Goal: Information Seeking & Learning: Learn about a topic

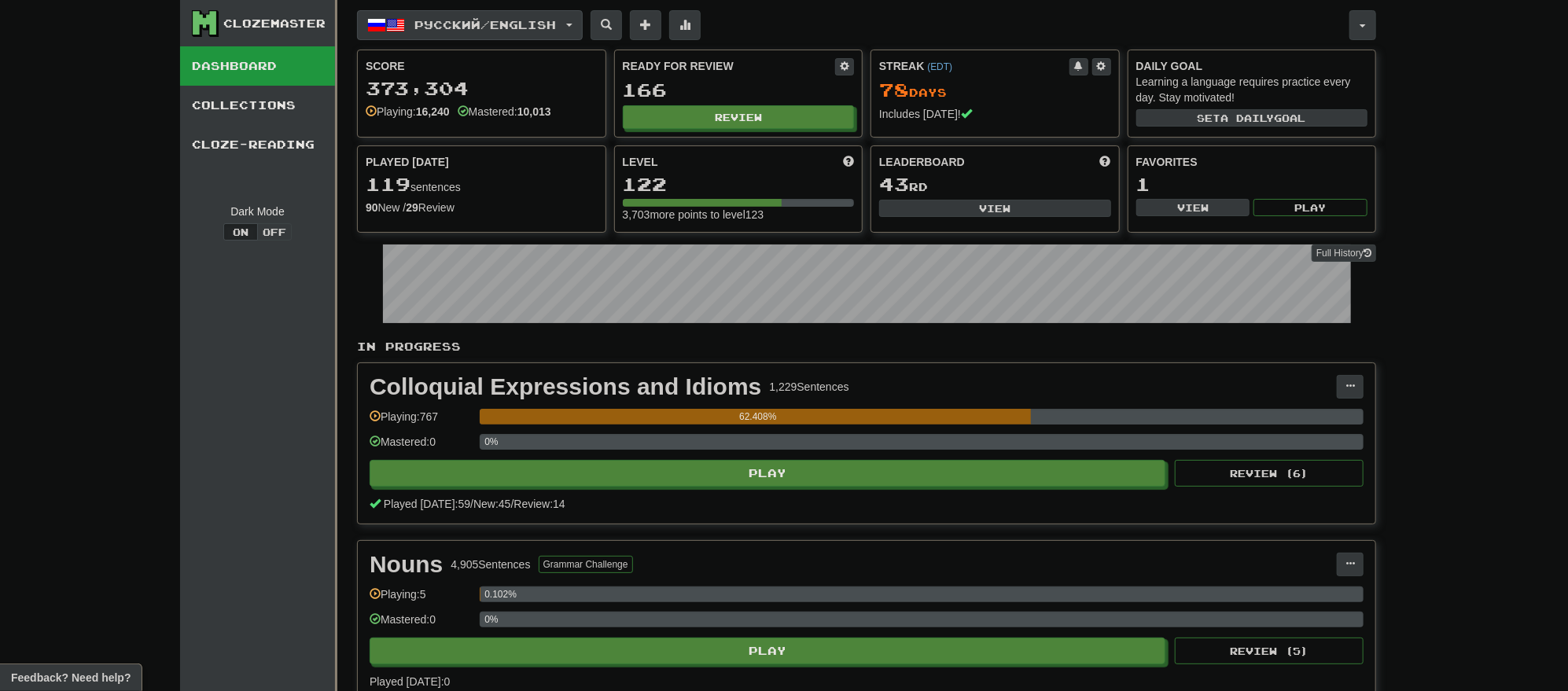
click at [578, 25] on button "Русский / English" at bounding box center [470, 25] width 226 height 30
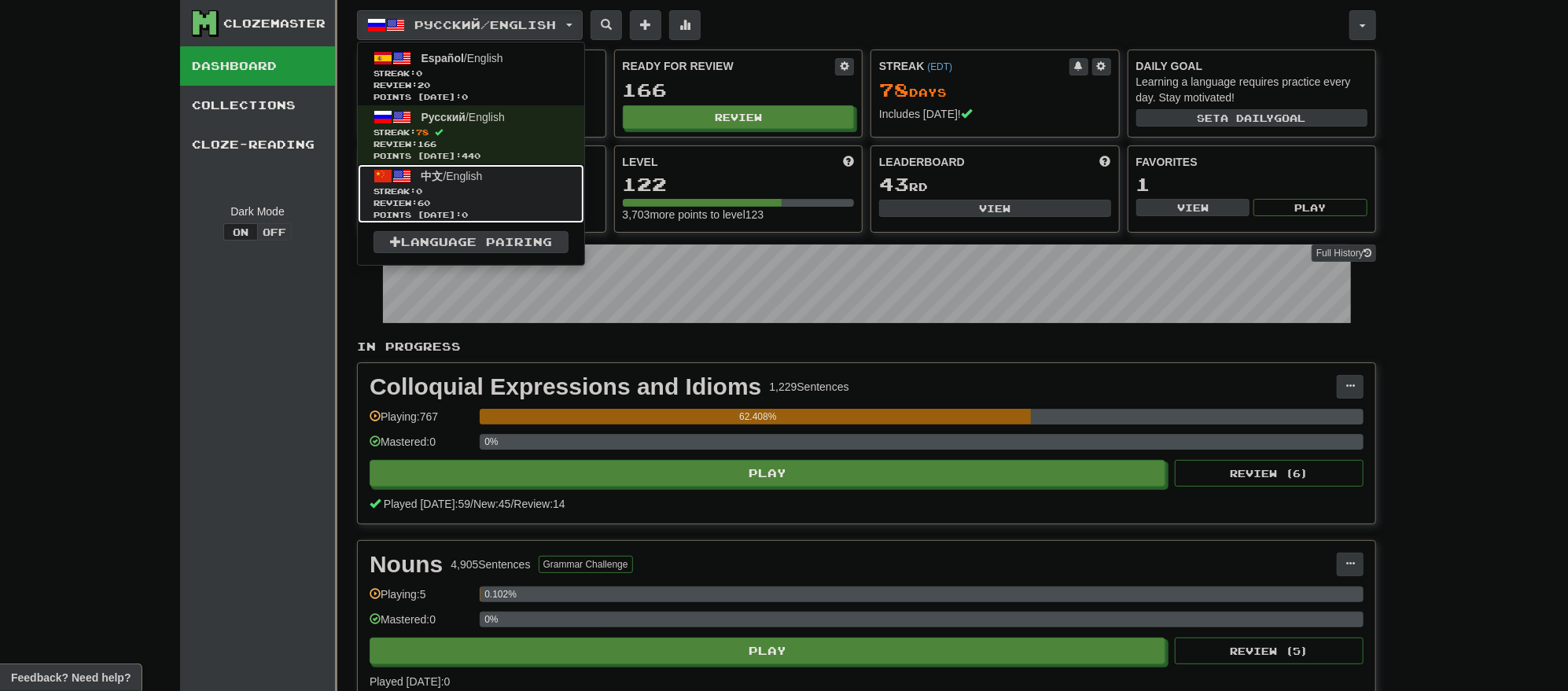
drag, startPoint x: 446, startPoint y: 207, endPoint x: 463, endPoint y: 205, distance: 17.1
click at [446, 209] on span "Points [DATE]: 0" at bounding box center [471, 215] width 195 height 11
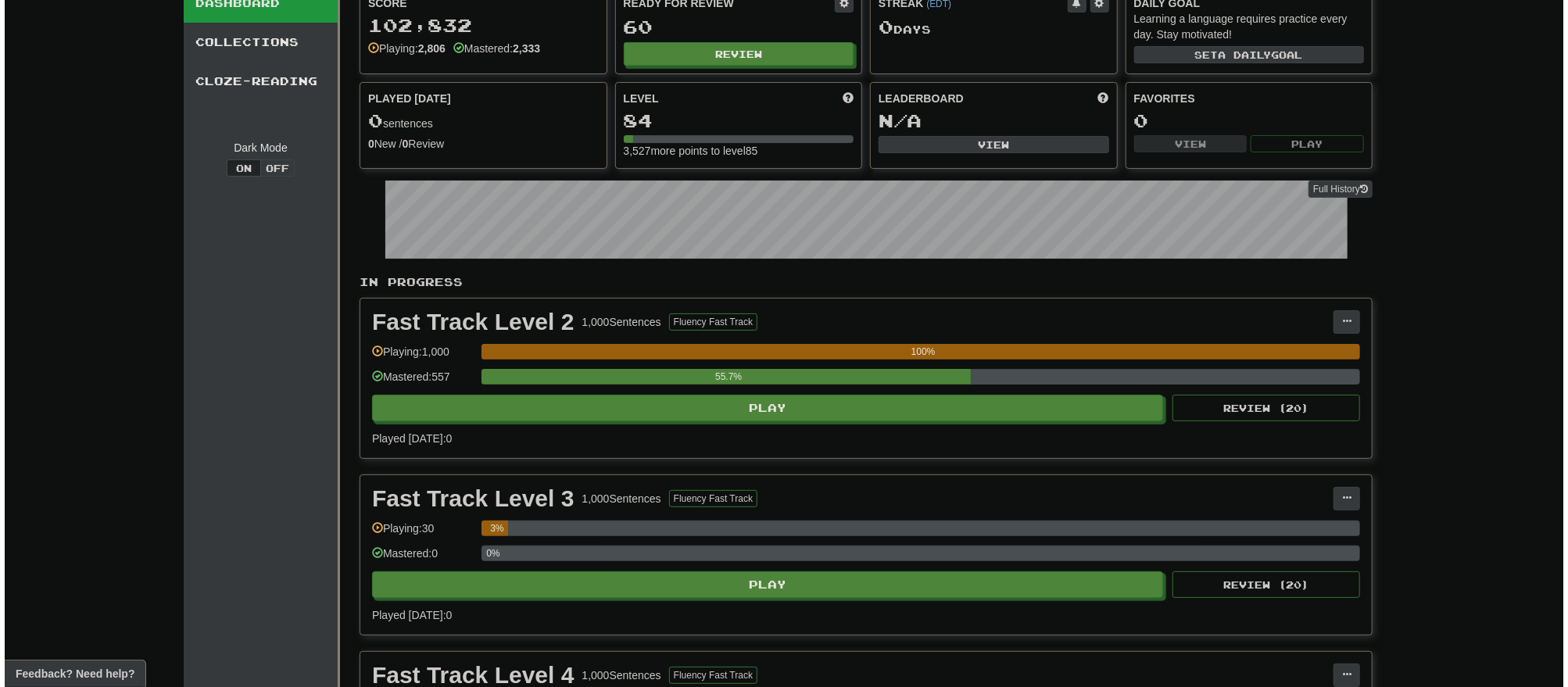
scroll to position [313, 0]
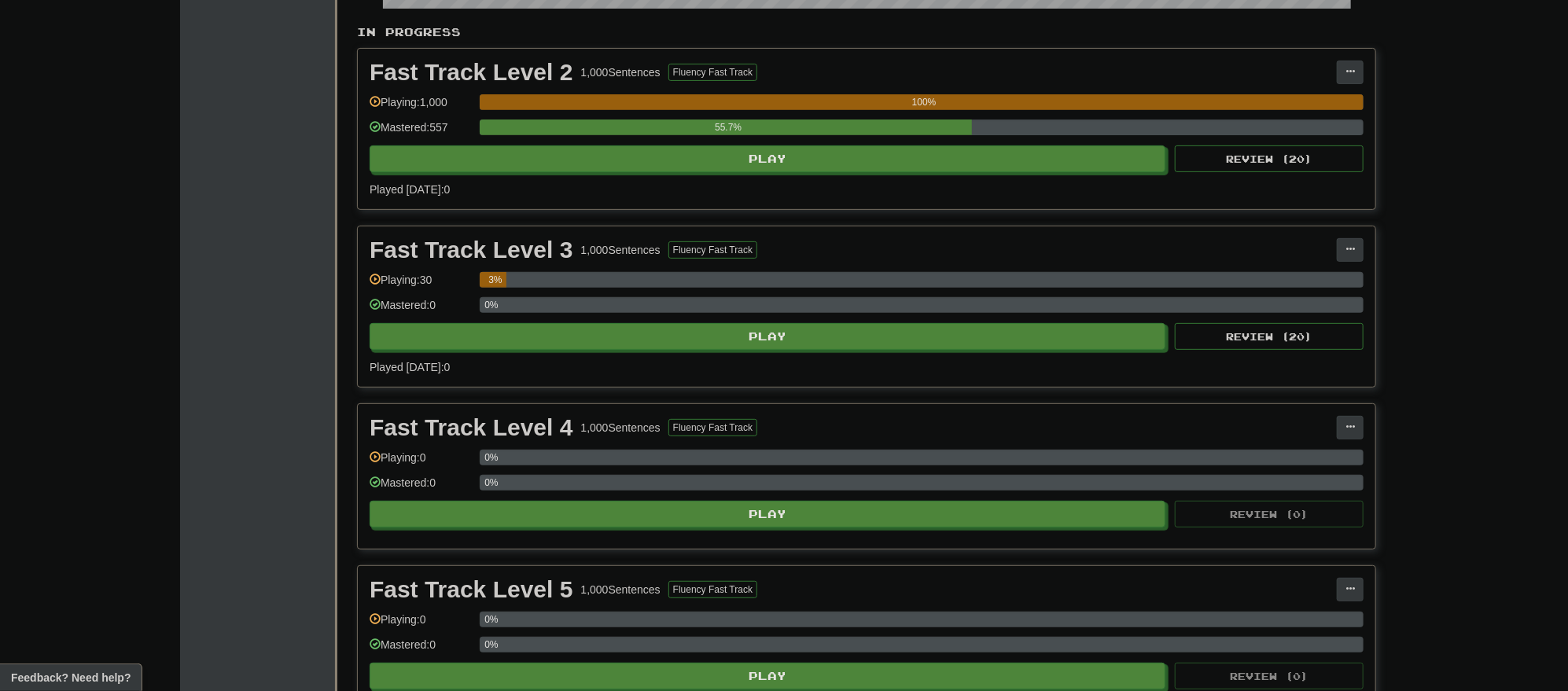
click at [792, 171] on div "Fast Track Level 2 1,000 Sentences Fluency Fast Track Manage Sentences Unpin fr…" at bounding box center [866, 128] width 1017 height 160
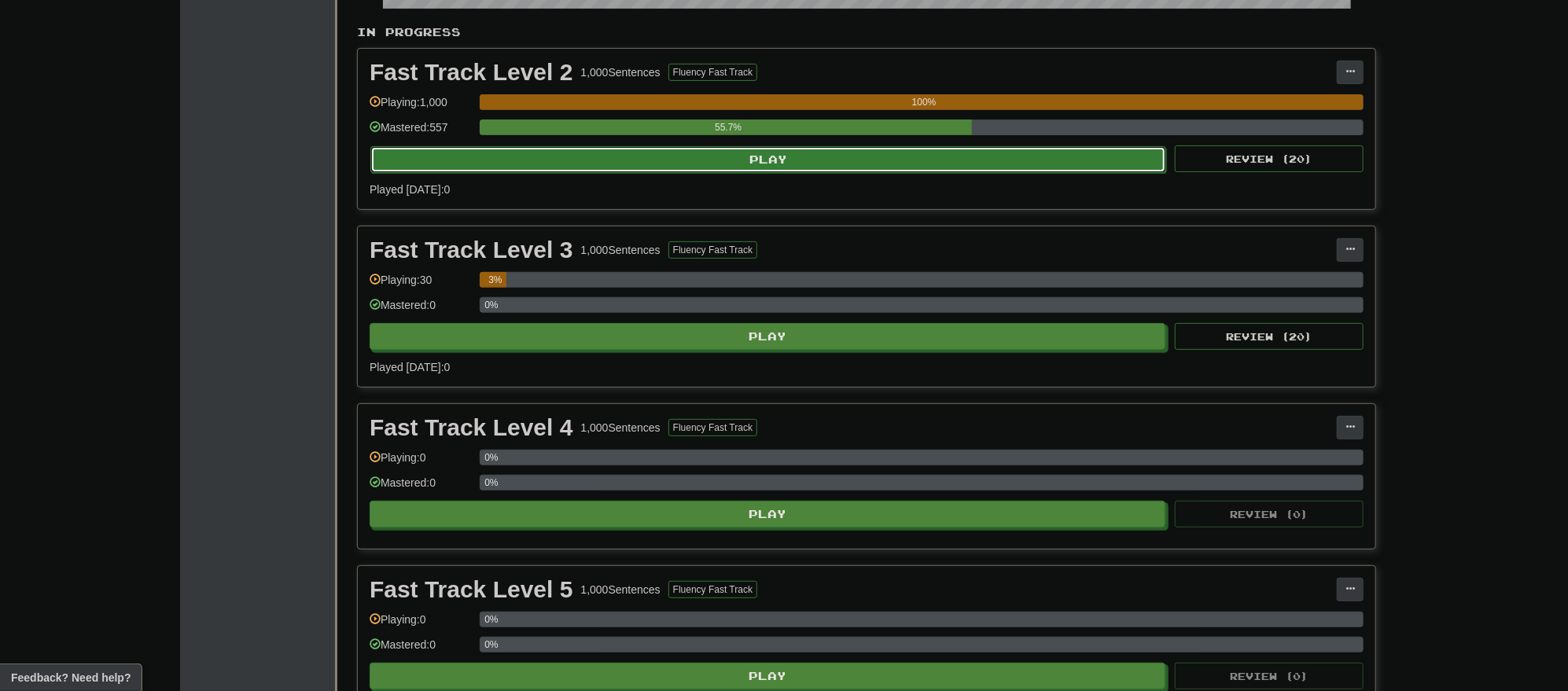
click at [795, 165] on button "Play" at bounding box center [768, 159] width 796 height 26
select select "**"
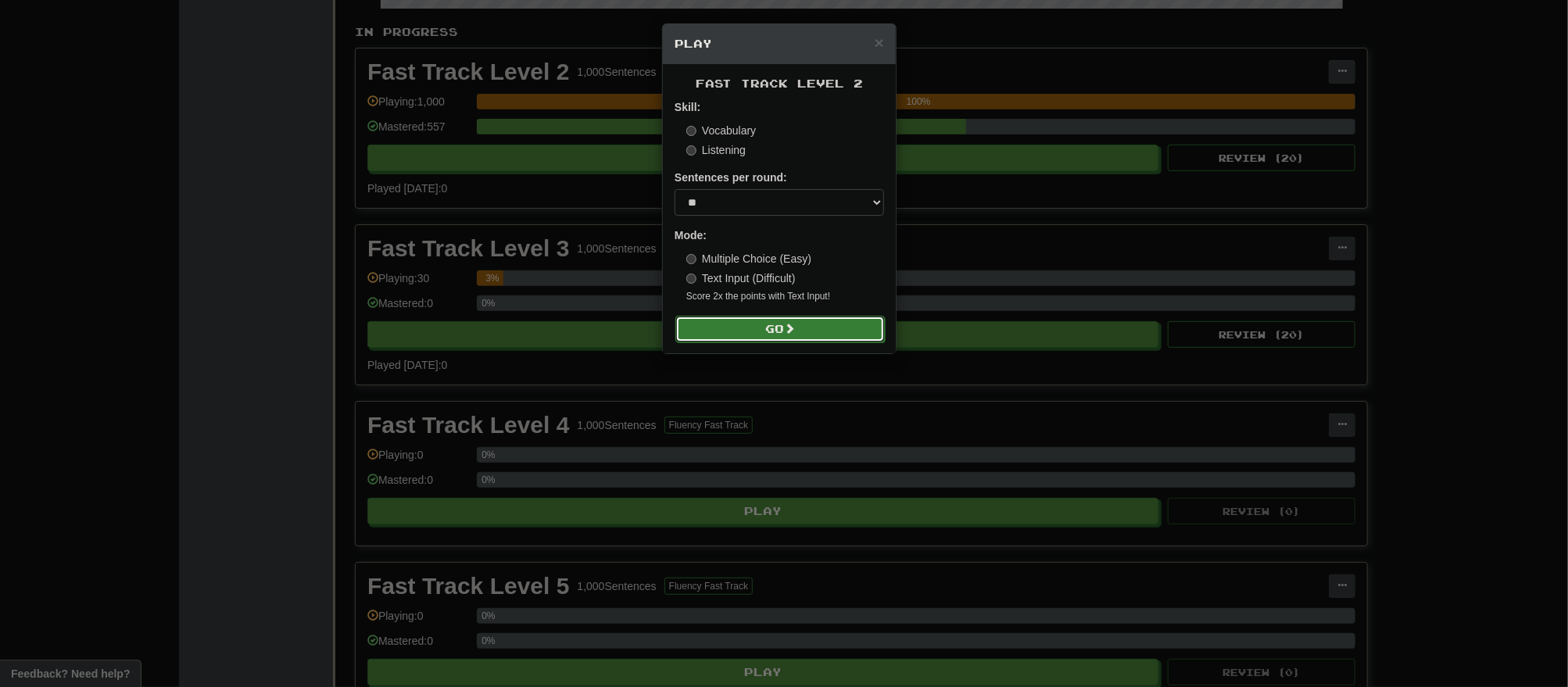
click at [808, 326] on button "Go" at bounding box center [781, 329] width 210 height 26
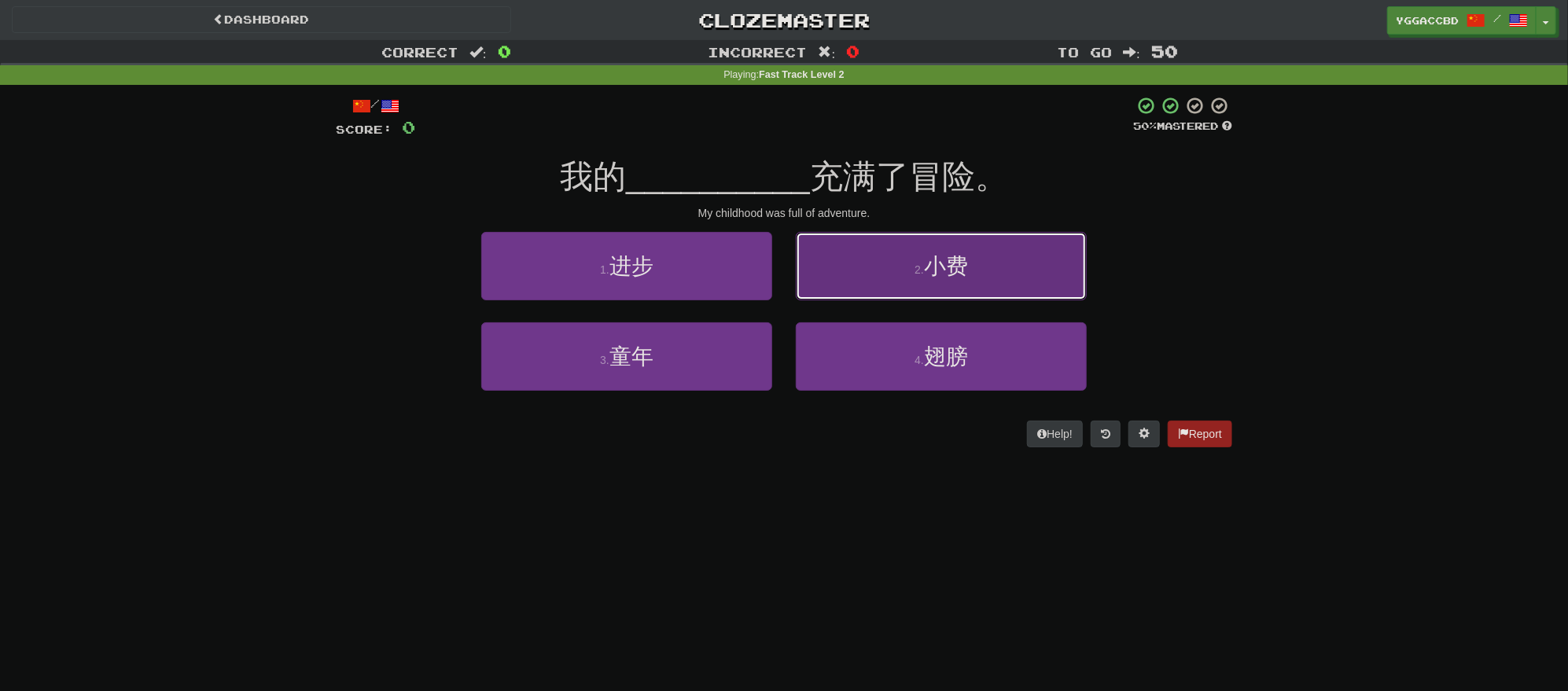
click at [979, 278] on button "2 . 小费" at bounding box center [941, 266] width 291 height 69
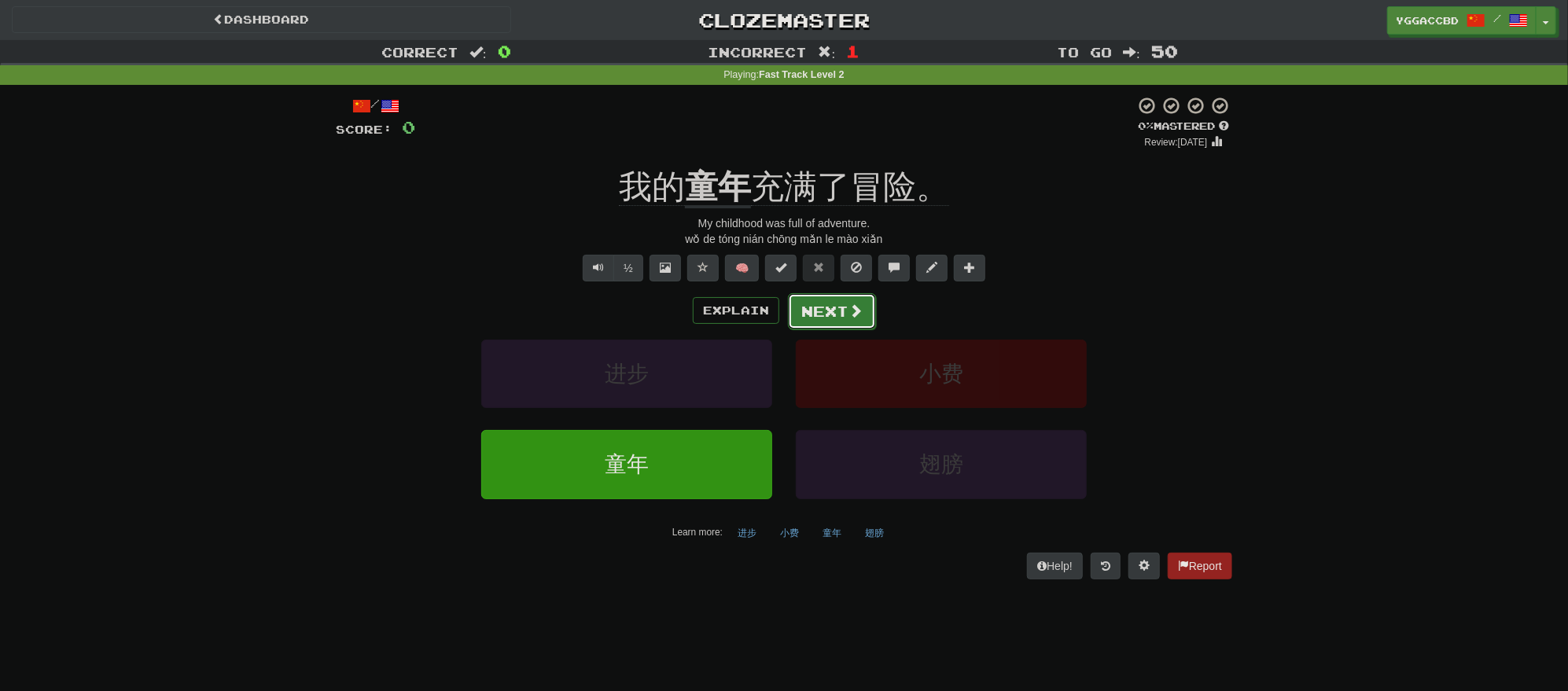
click at [832, 311] on button "Next" at bounding box center [832, 311] width 88 height 36
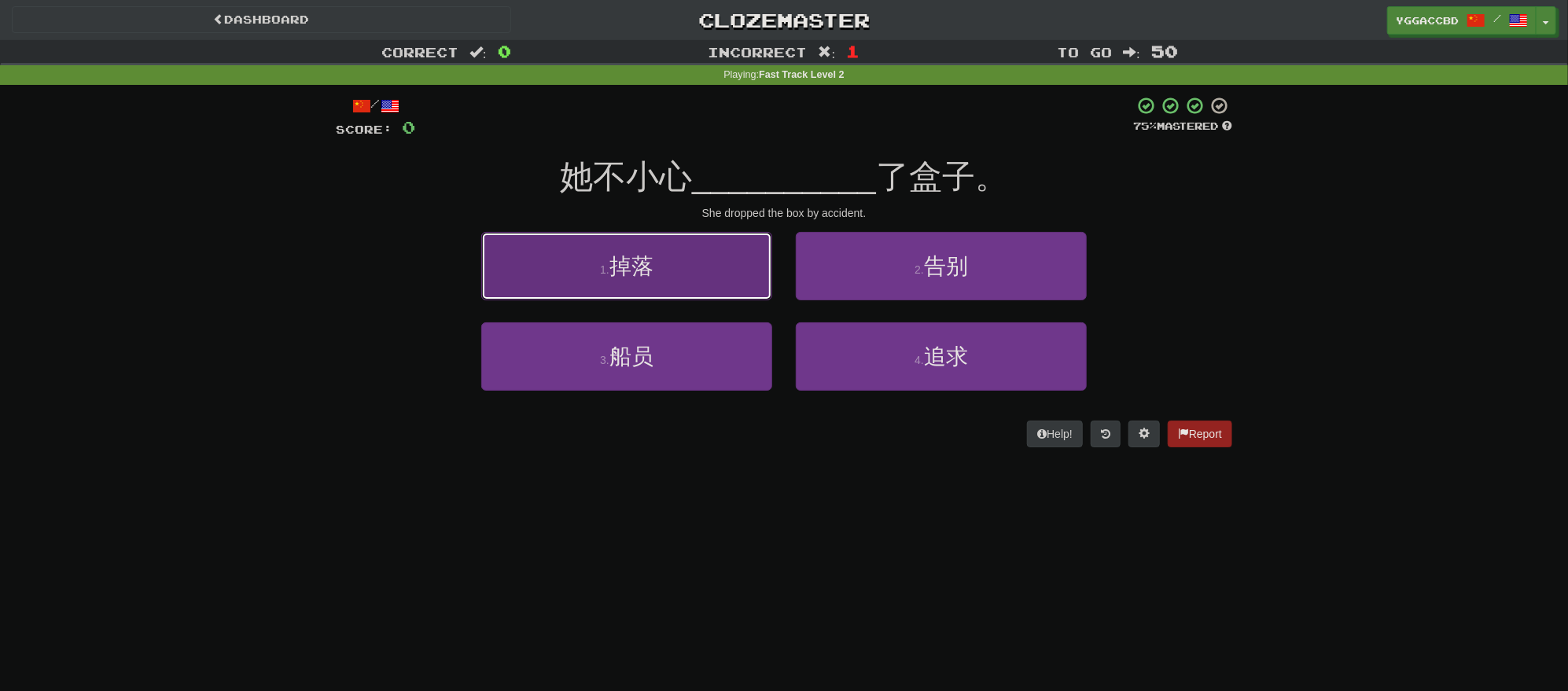
click at [590, 283] on button "1 . 掉落" at bounding box center [626, 266] width 291 height 69
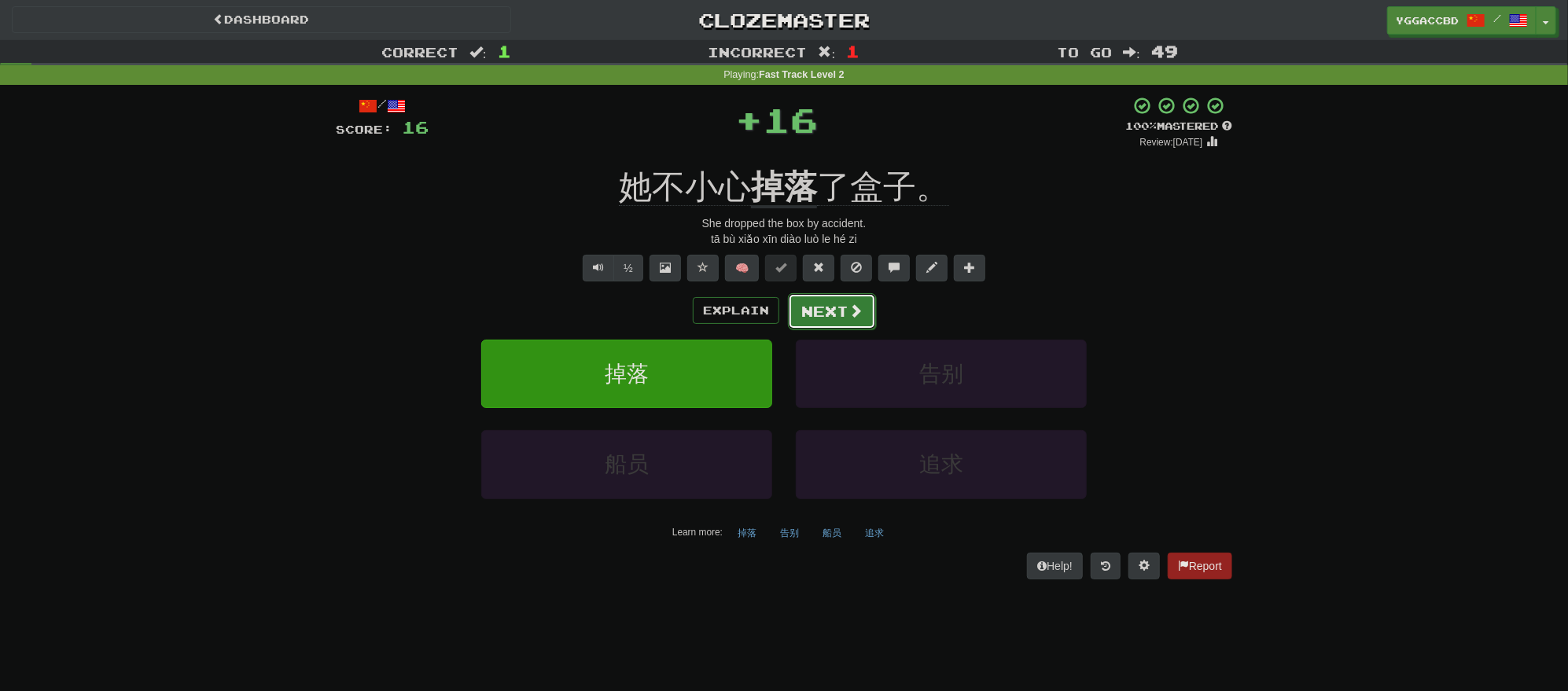
click at [827, 315] on button "Next" at bounding box center [832, 311] width 88 height 36
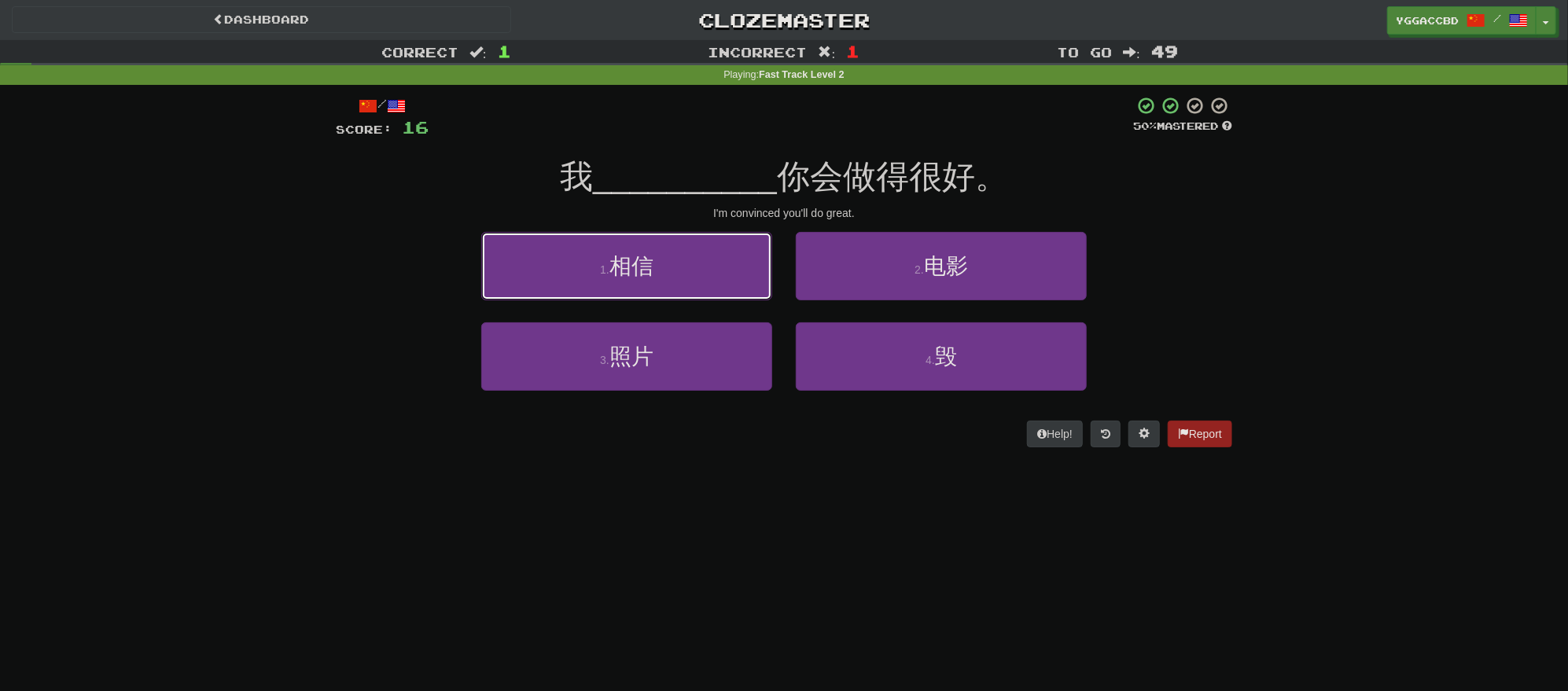
click at [689, 287] on button "1 . 相信" at bounding box center [626, 266] width 291 height 69
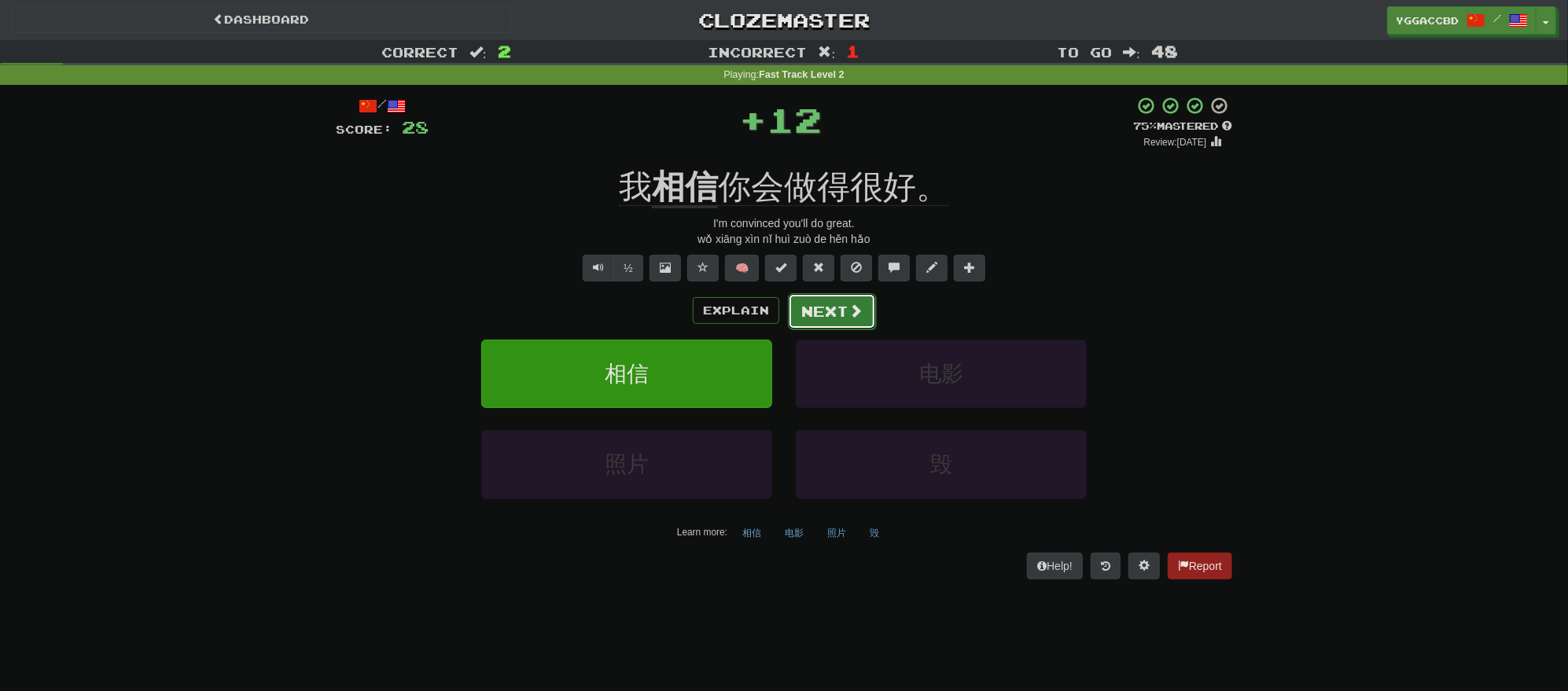
click at [822, 309] on button "Next" at bounding box center [832, 311] width 88 height 36
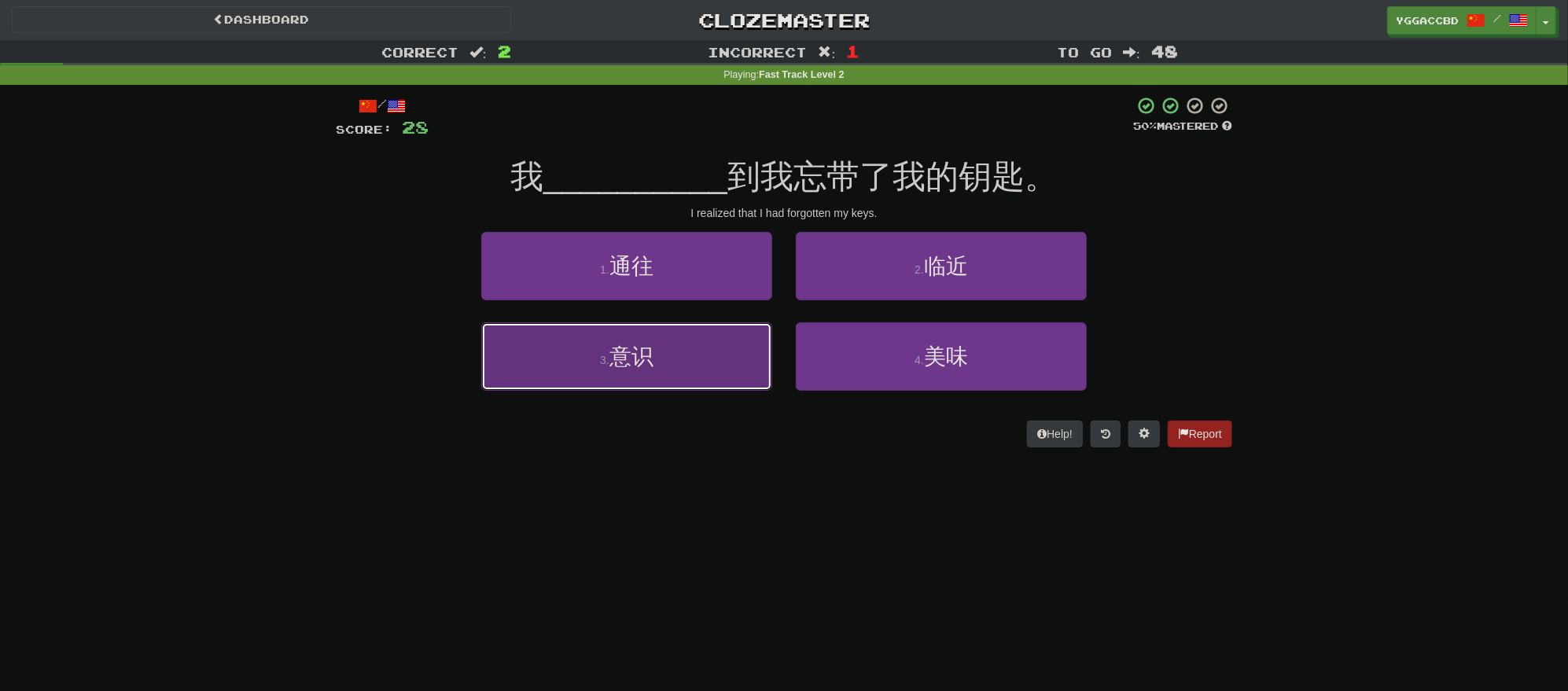
click at [708, 355] on button "3 . 意识" at bounding box center [626, 357] width 291 height 69
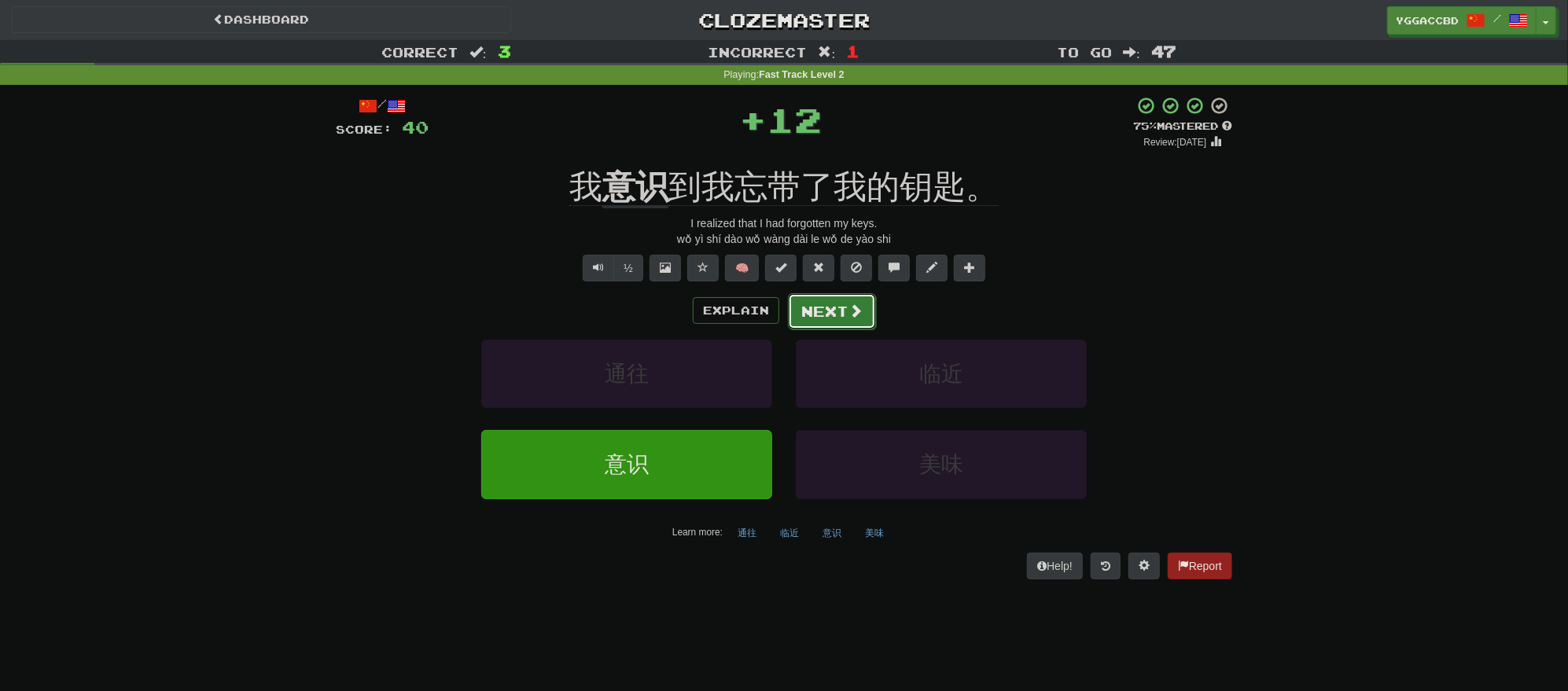
click at [818, 316] on button "Next" at bounding box center [832, 311] width 88 height 36
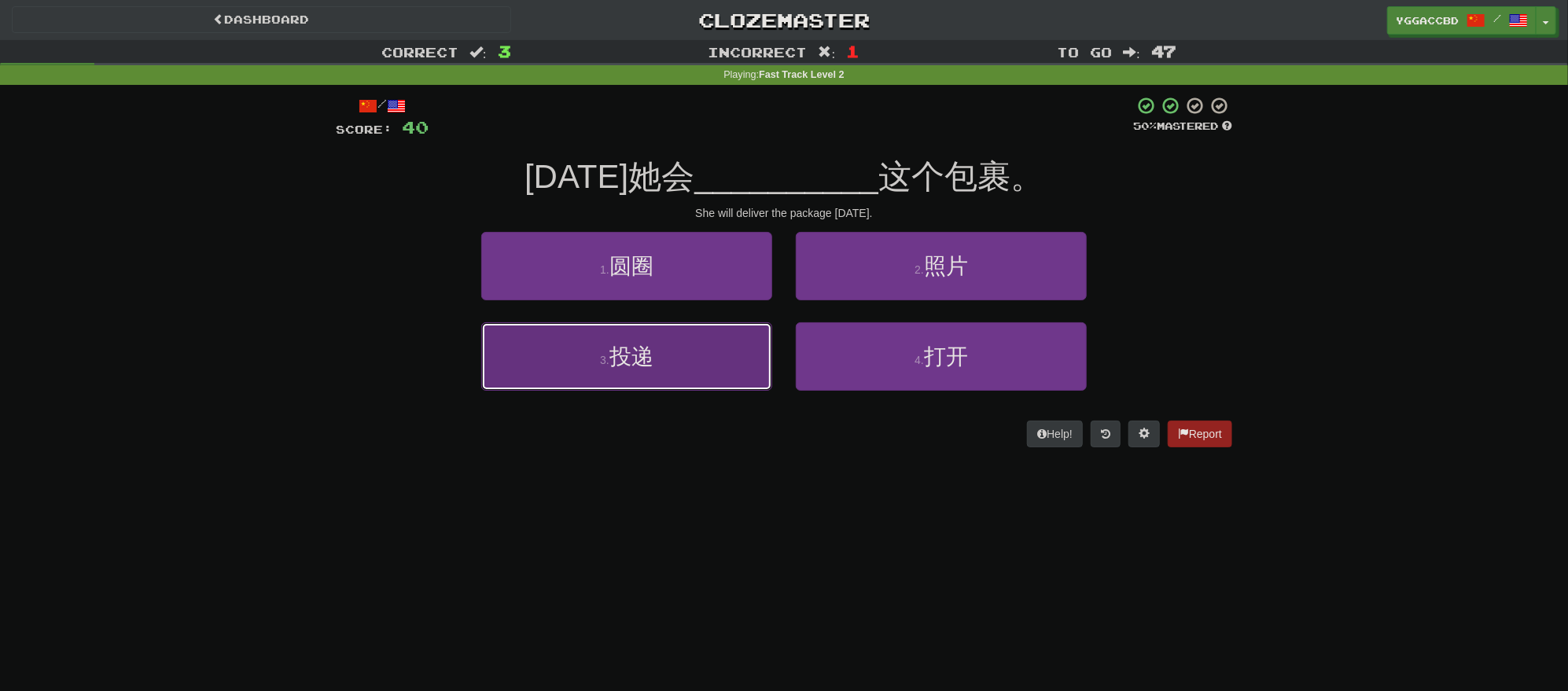
click at [661, 353] on button "3 . 投递" at bounding box center [626, 357] width 291 height 69
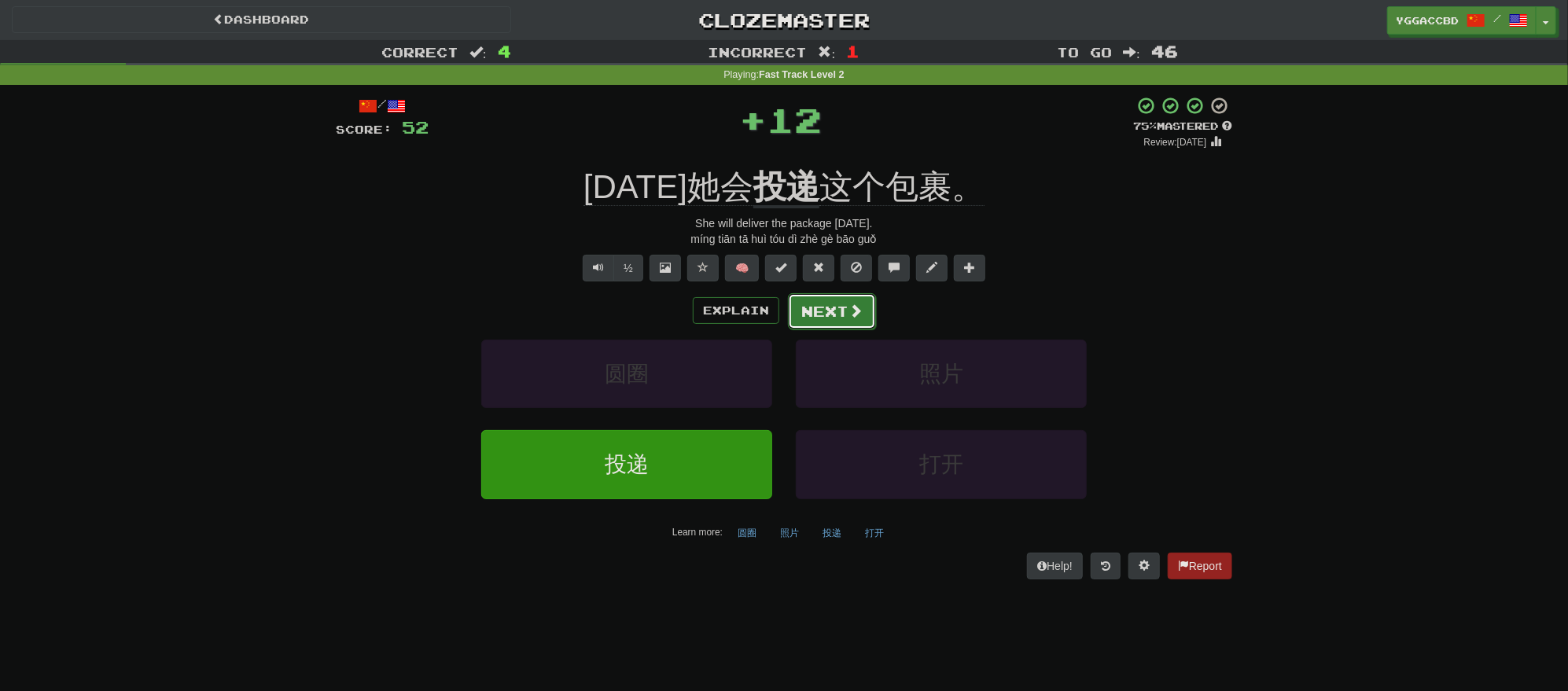
click at [807, 308] on button "Next" at bounding box center [832, 311] width 88 height 36
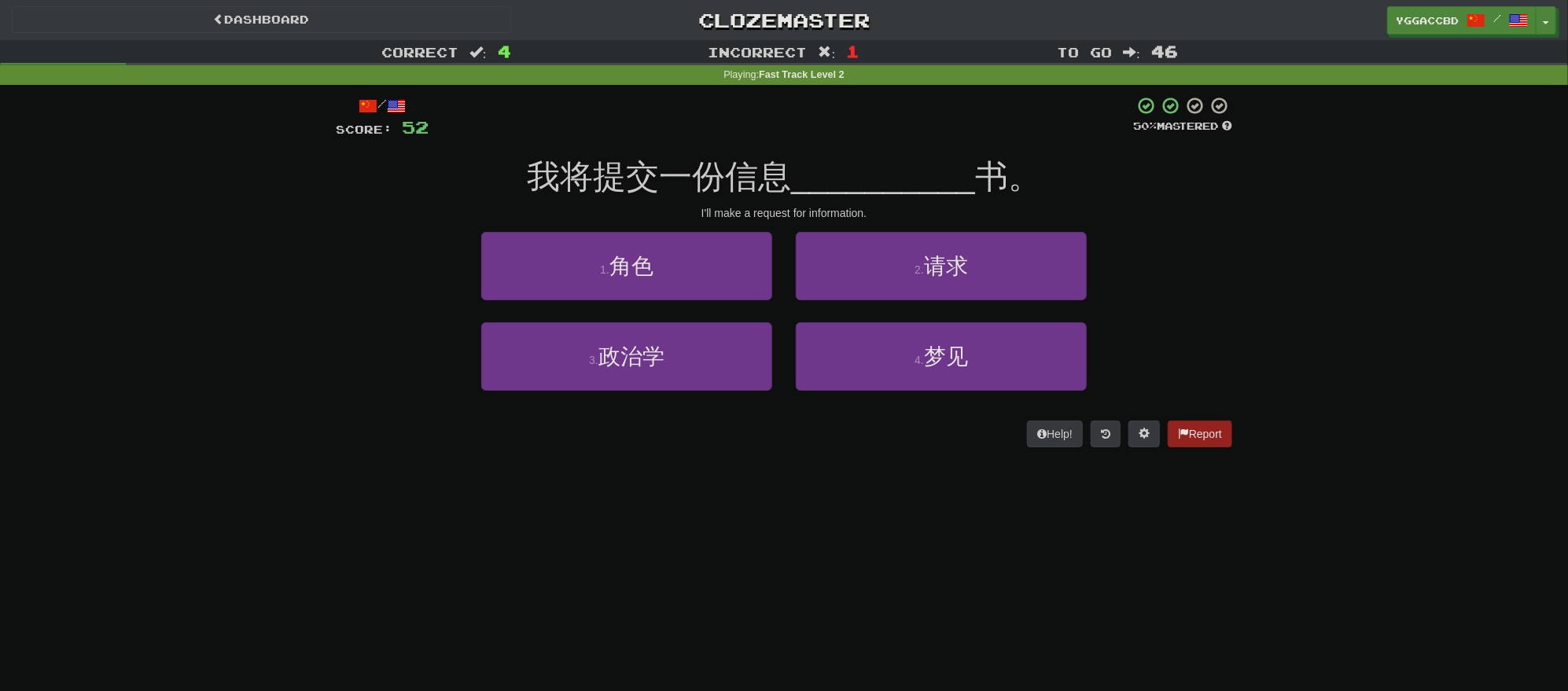
click at [137, 661] on div "Dashboard Clozemaster yggaccBD / Toggle Dropdown Dashboard Leaderboard Activity…" at bounding box center [784, 346] width 1568 height 691
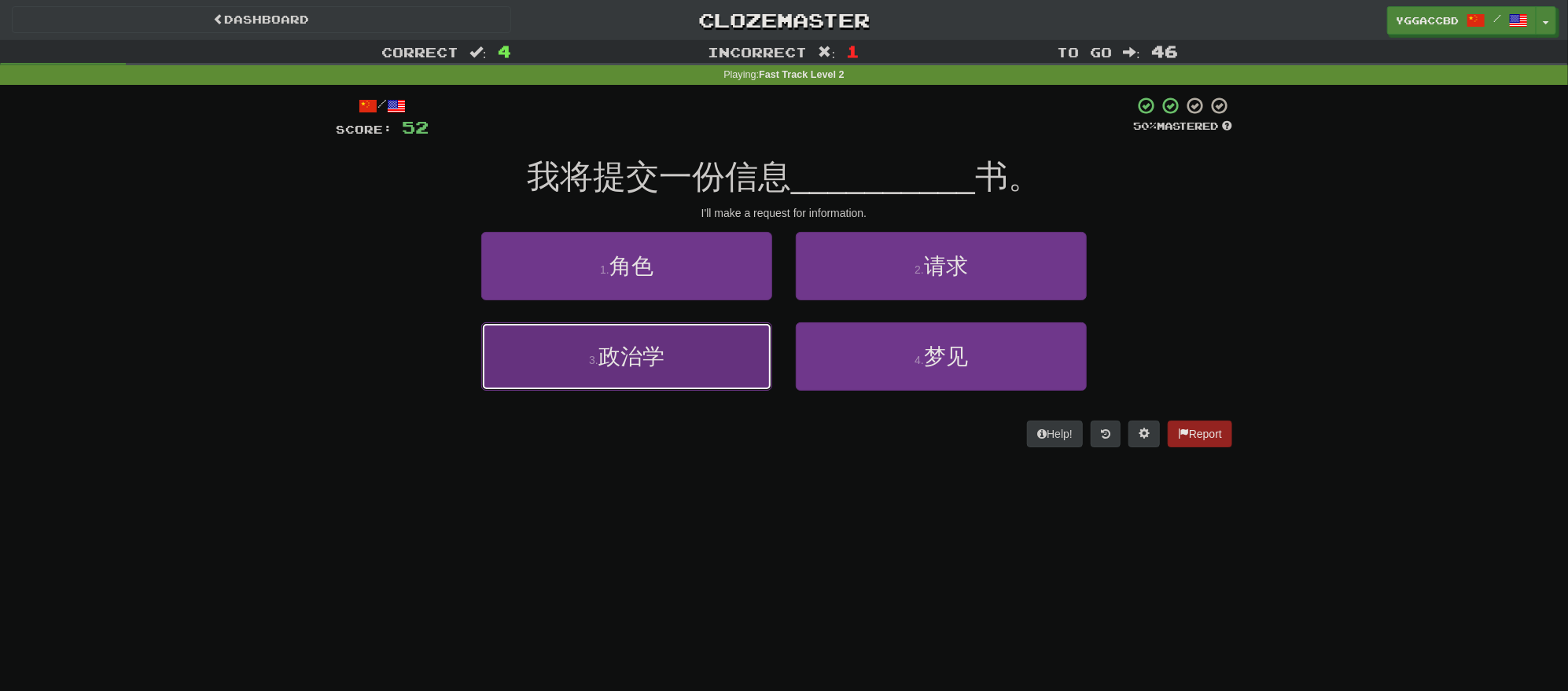
click at [646, 351] on span "政治学" at bounding box center [631, 357] width 66 height 25
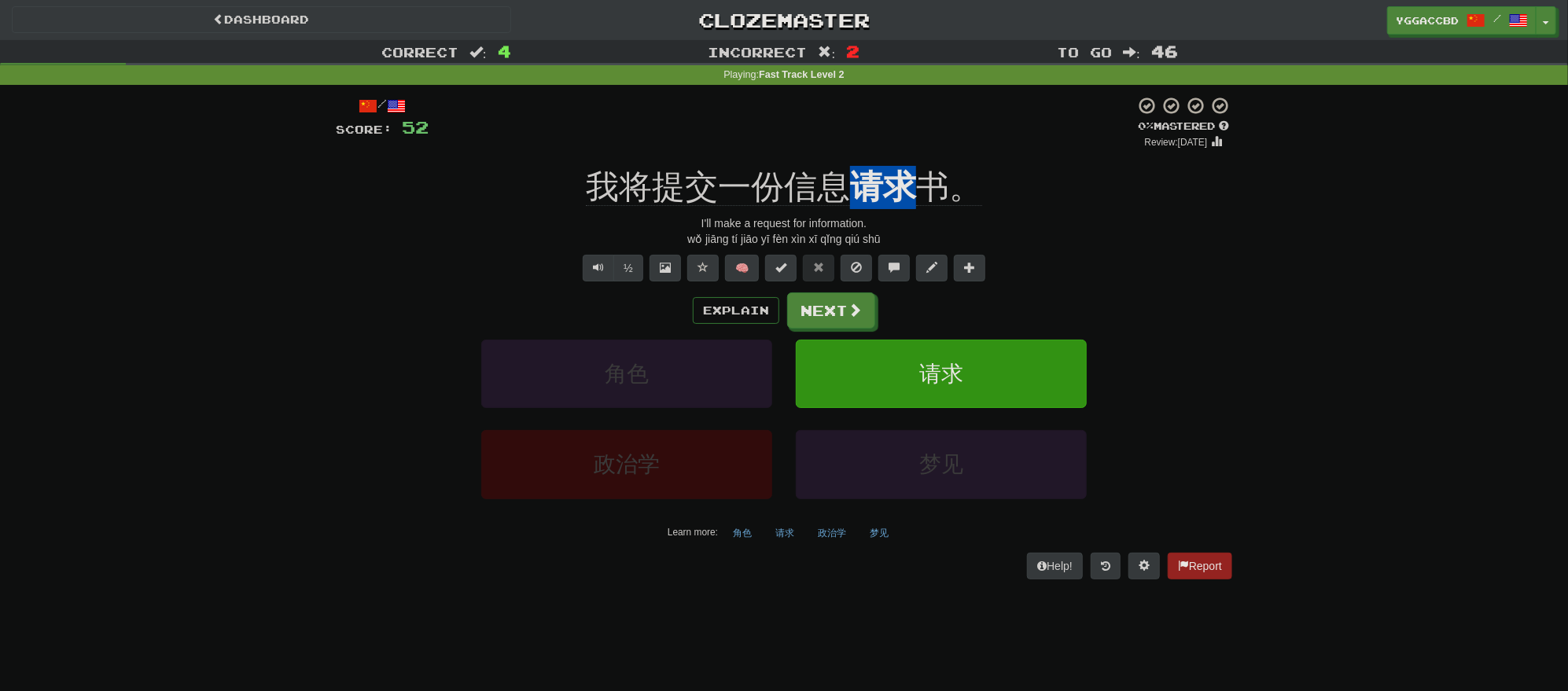
drag, startPoint x: 857, startPoint y: 160, endPoint x: 901, endPoint y: 157, distance: 44.1
click at [901, 157] on div "/ Score: 52 0 % Mastered Review: 2025-09-22 我将提交一份信息 请求 书。 I'll make a request …" at bounding box center [784, 337] width 896 height 483
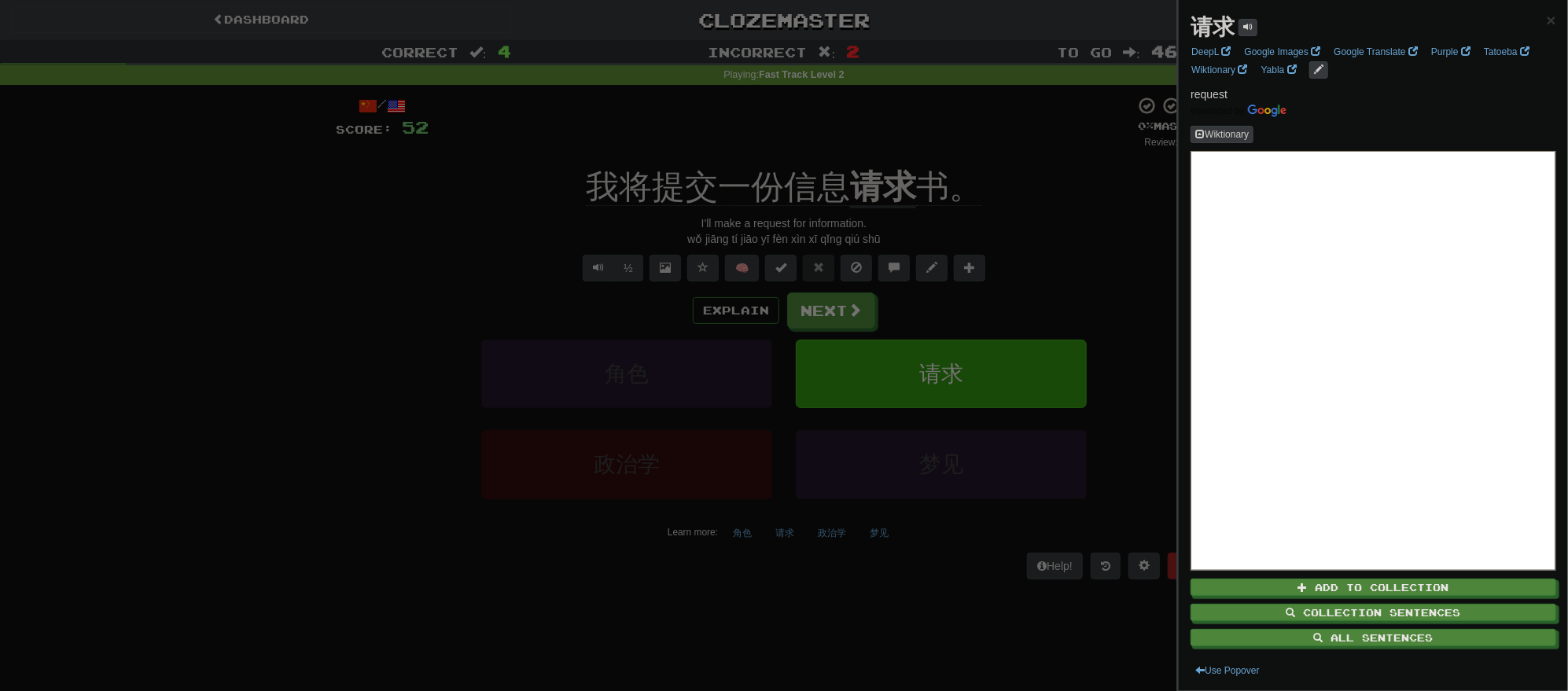
click at [1041, 233] on div at bounding box center [784, 346] width 1568 height 691
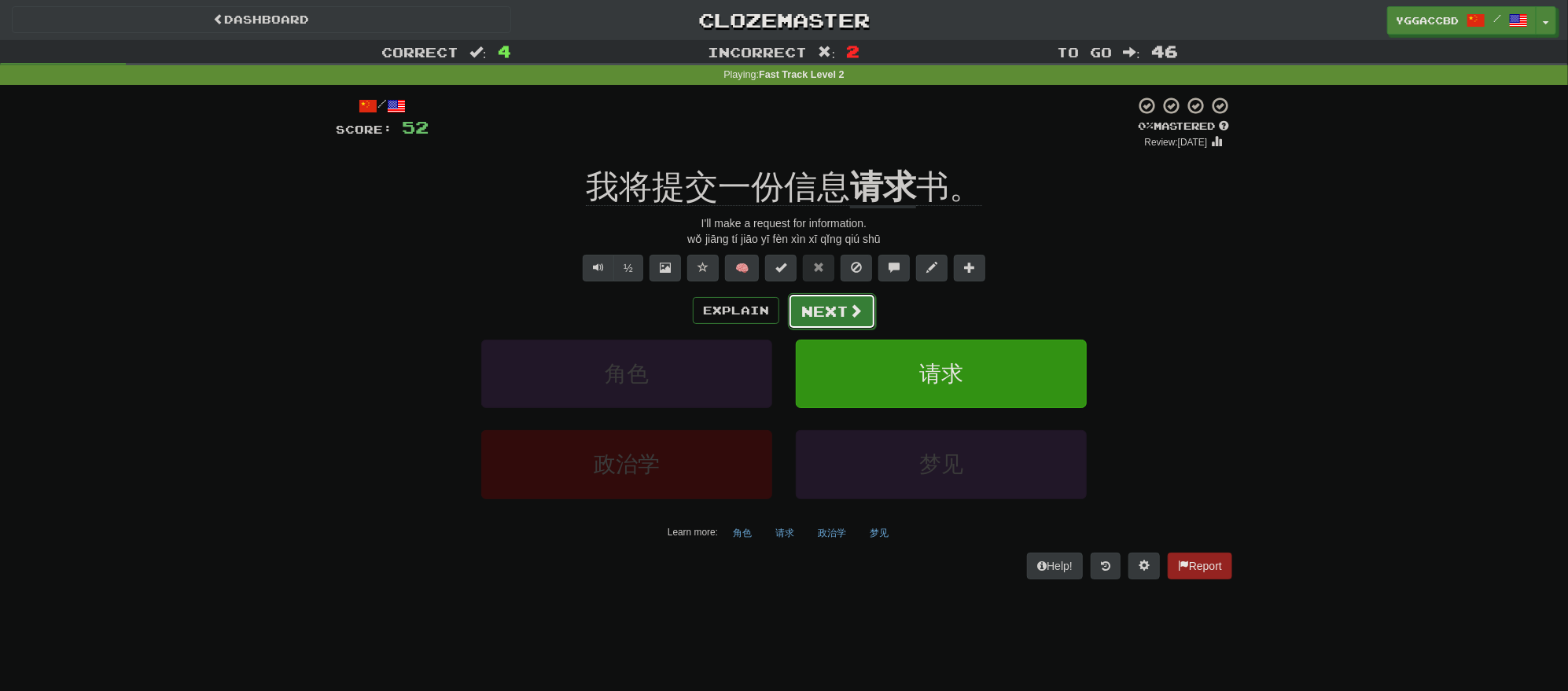
click at [808, 309] on button "Next" at bounding box center [832, 311] width 88 height 36
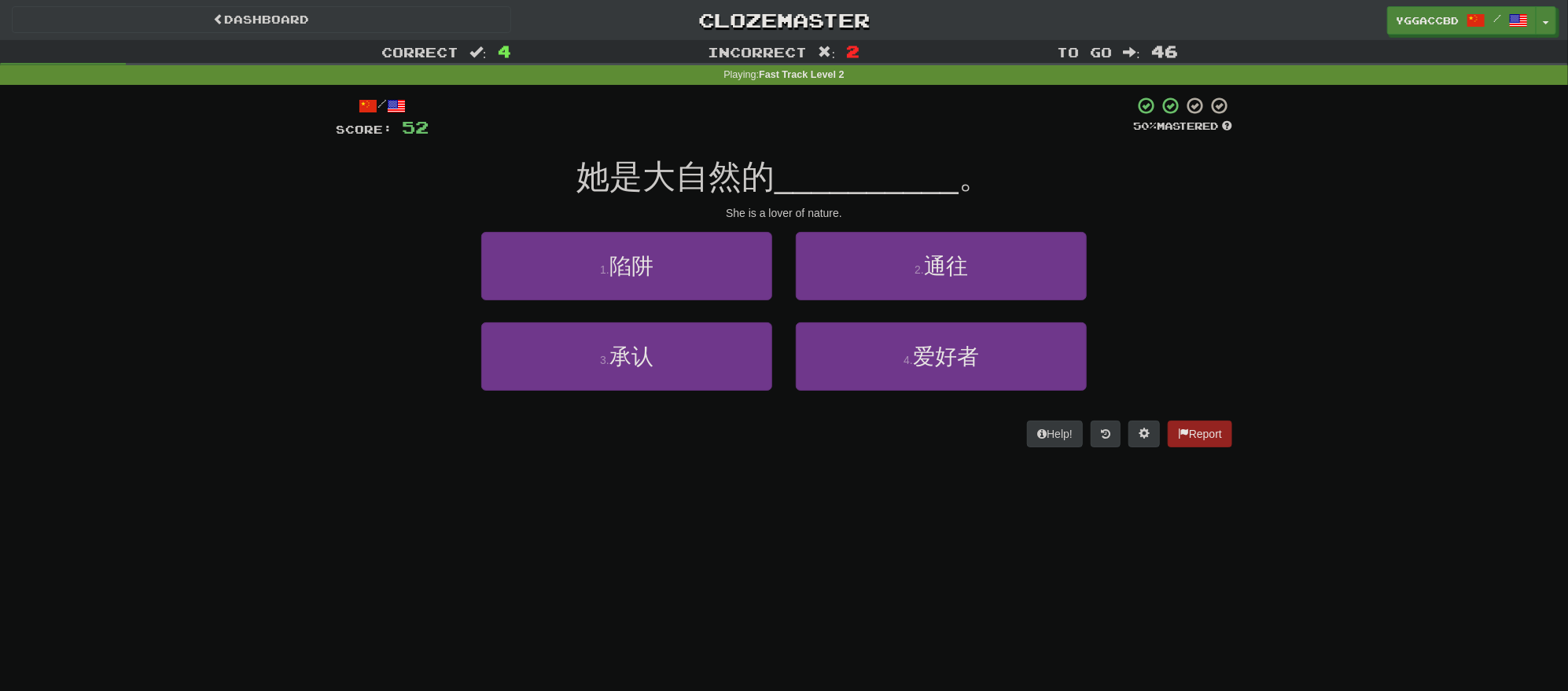
click at [850, 400] on div "4 . 爱好者" at bounding box center [942, 367] width 315 height 91
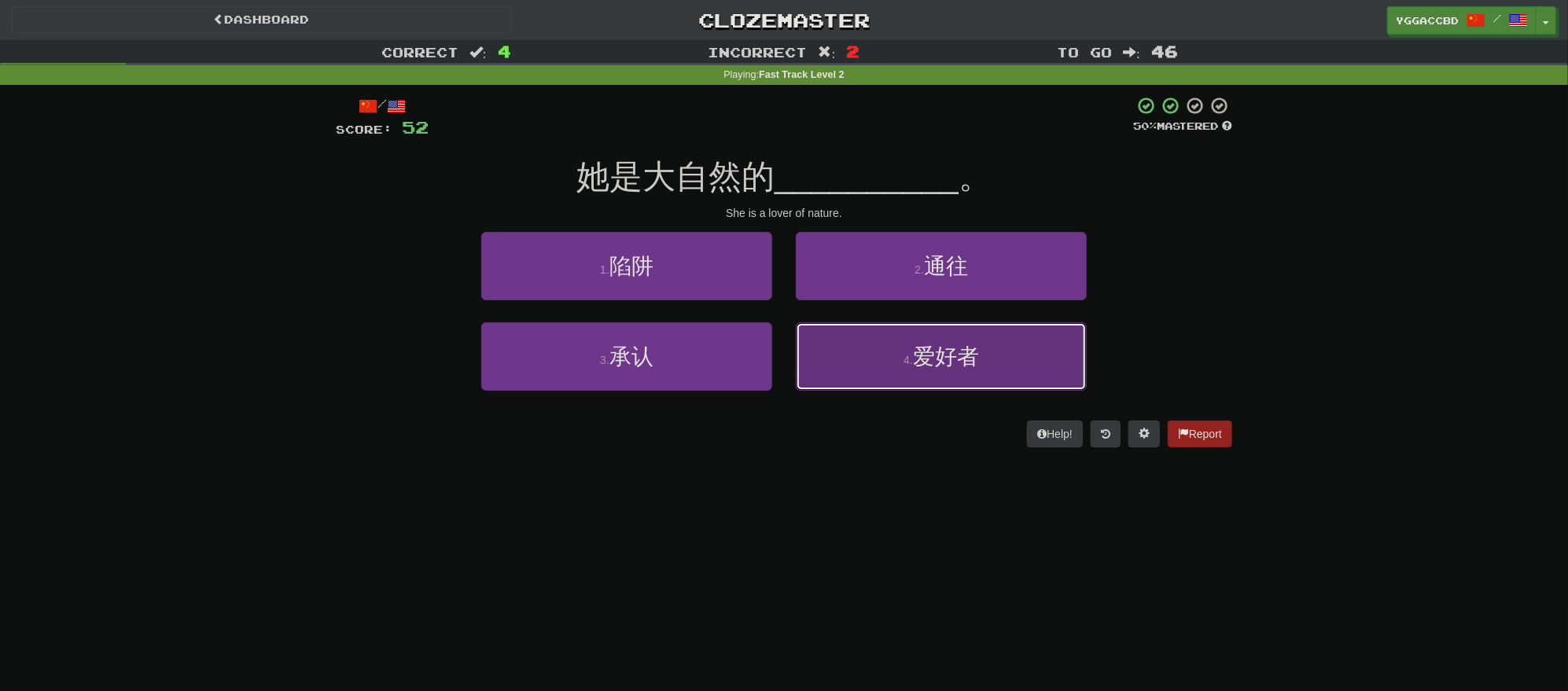
click at [859, 381] on button "4 . 爱好者" at bounding box center [941, 357] width 291 height 69
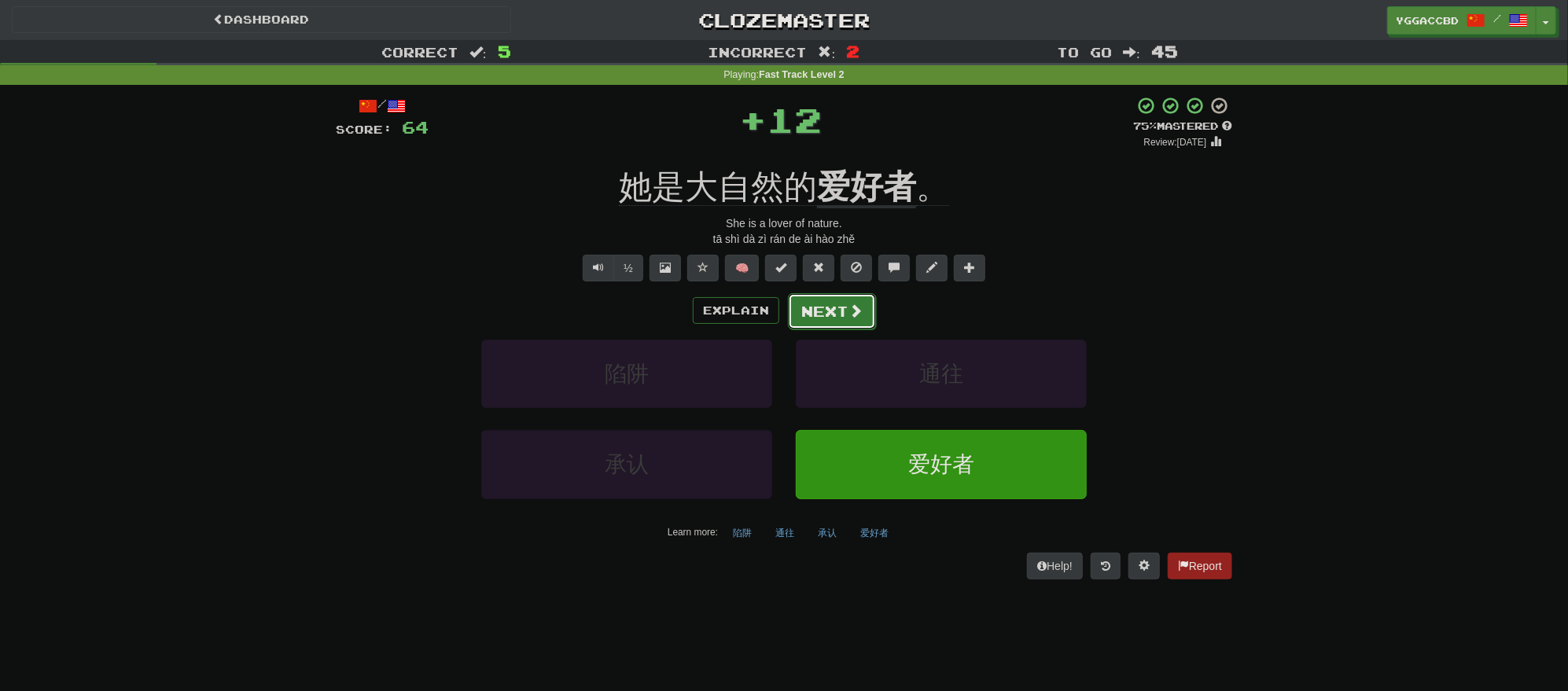
click at [812, 316] on button "Next" at bounding box center [832, 311] width 88 height 36
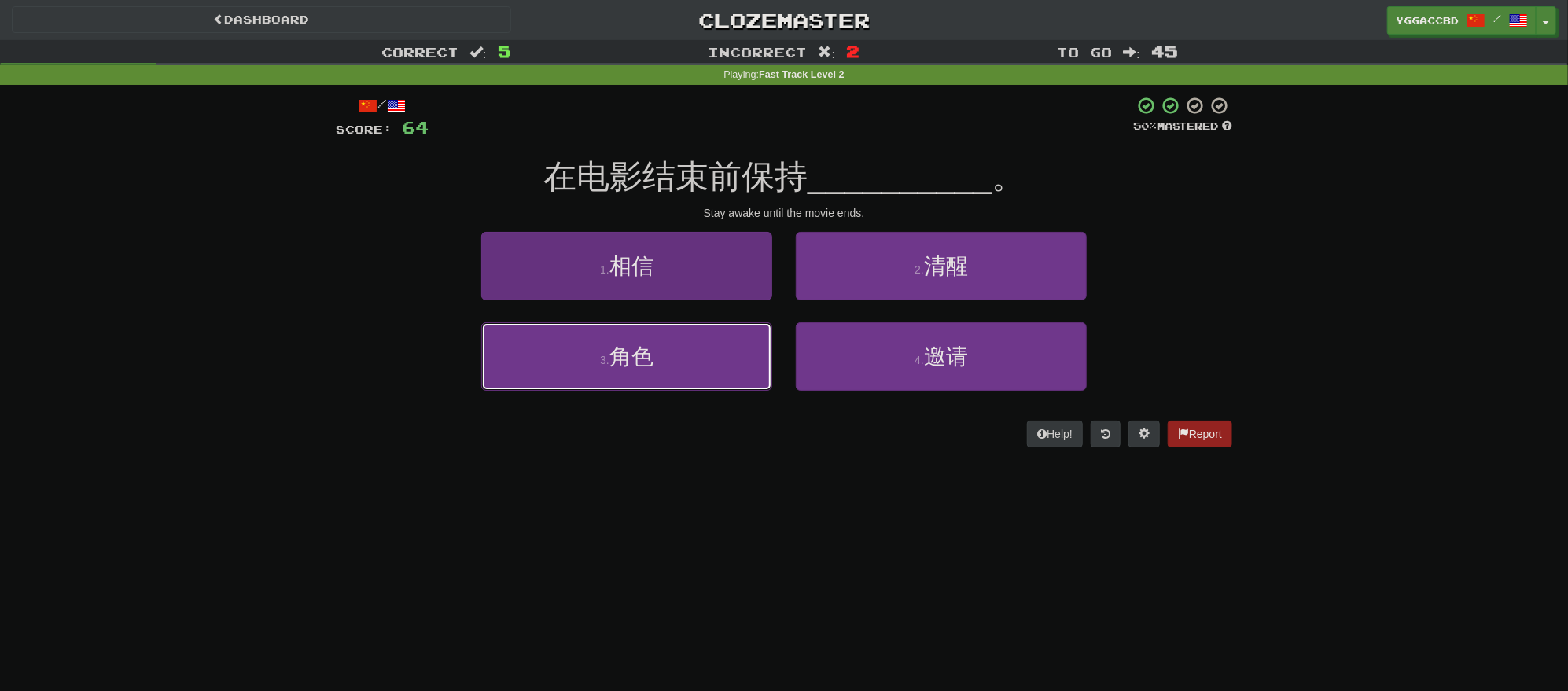
click at [710, 372] on button "3 . 角色" at bounding box center [626, 357] width 291 height 69
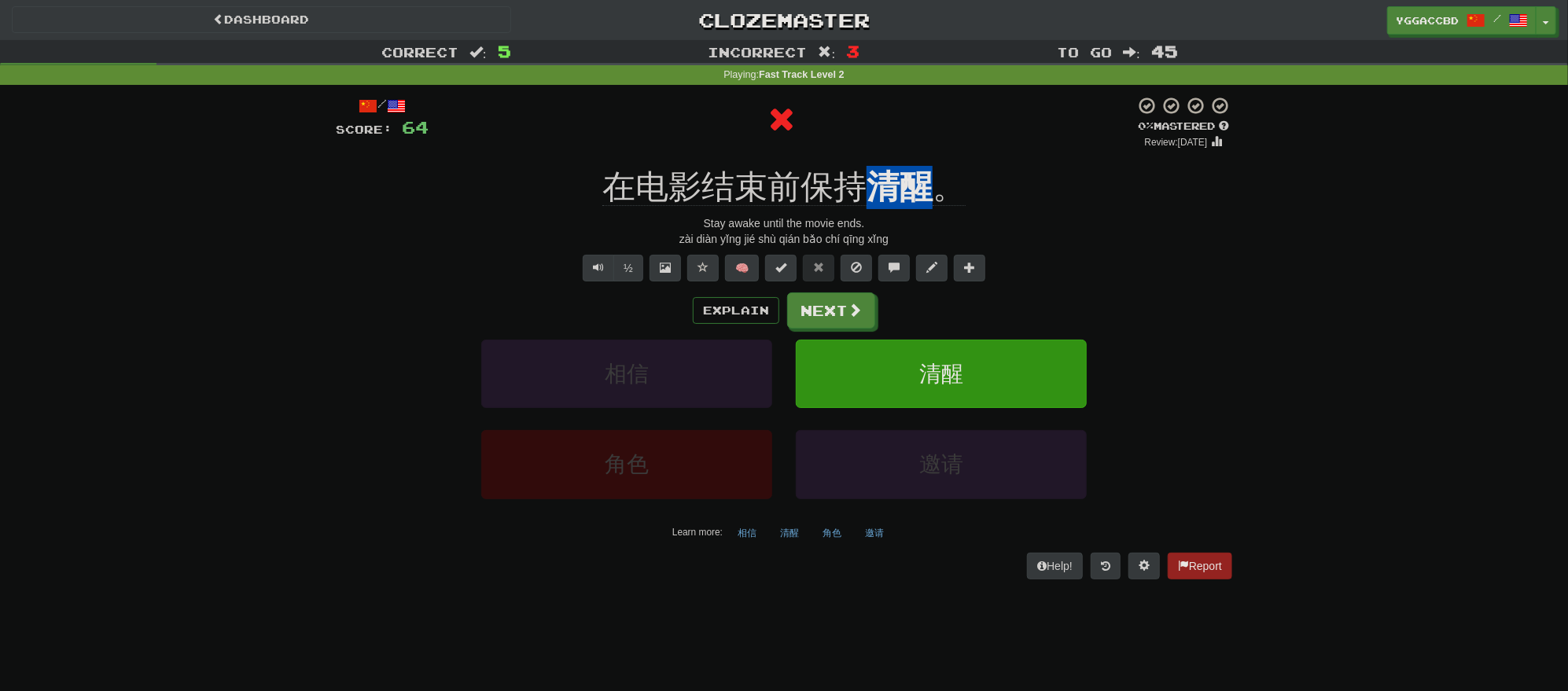
drag, startPoint x: 869, startPoint y: 160, endPoint x: 925, endPoint y: 168, distance: 56.6
click at [925, 168] on div "/ Score: 64 0 % Mastered Review: 2025-09-22 在电影结束前保持 清醒 。 Stay awake until the …" at bounding box center [784, 337] width 896 height 483
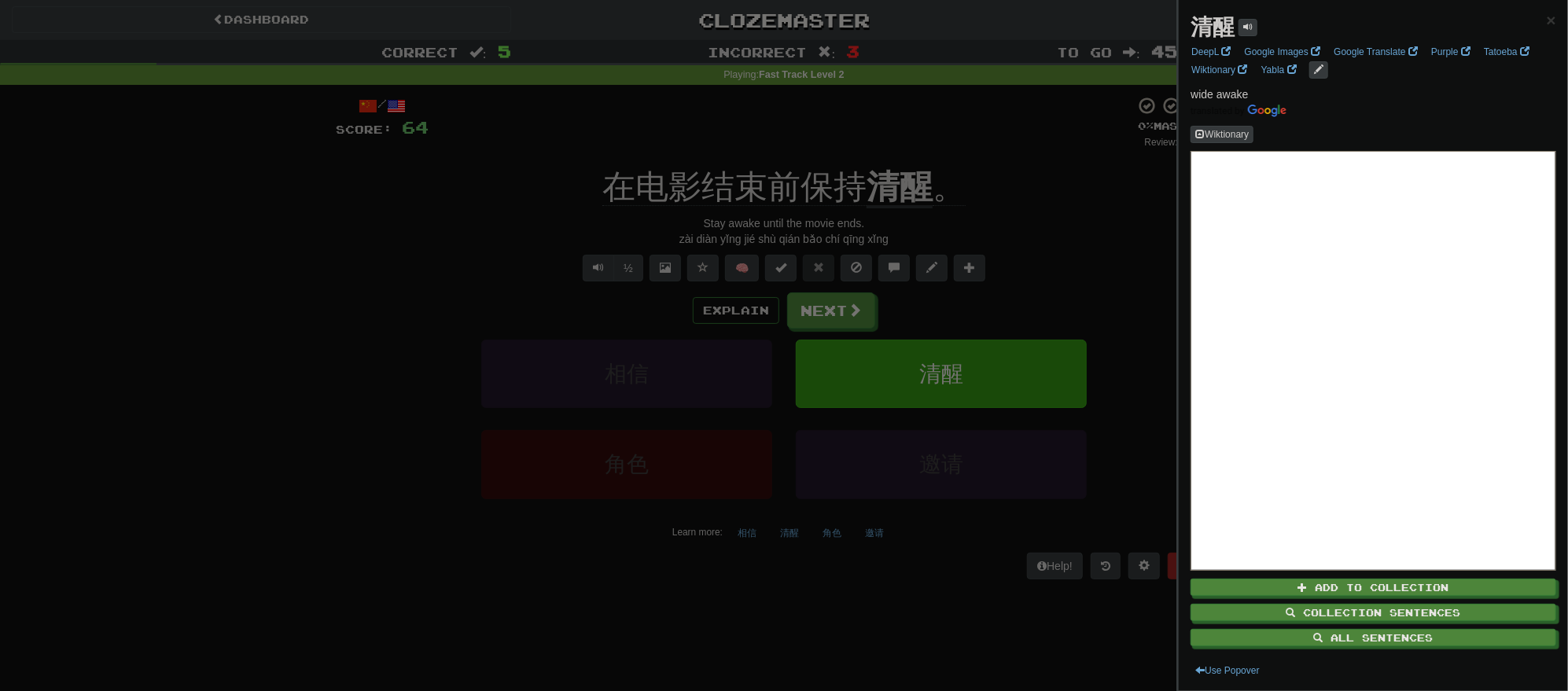
click at [1041, 173] on div at bounding box center [784, 346] width 1568 height 691
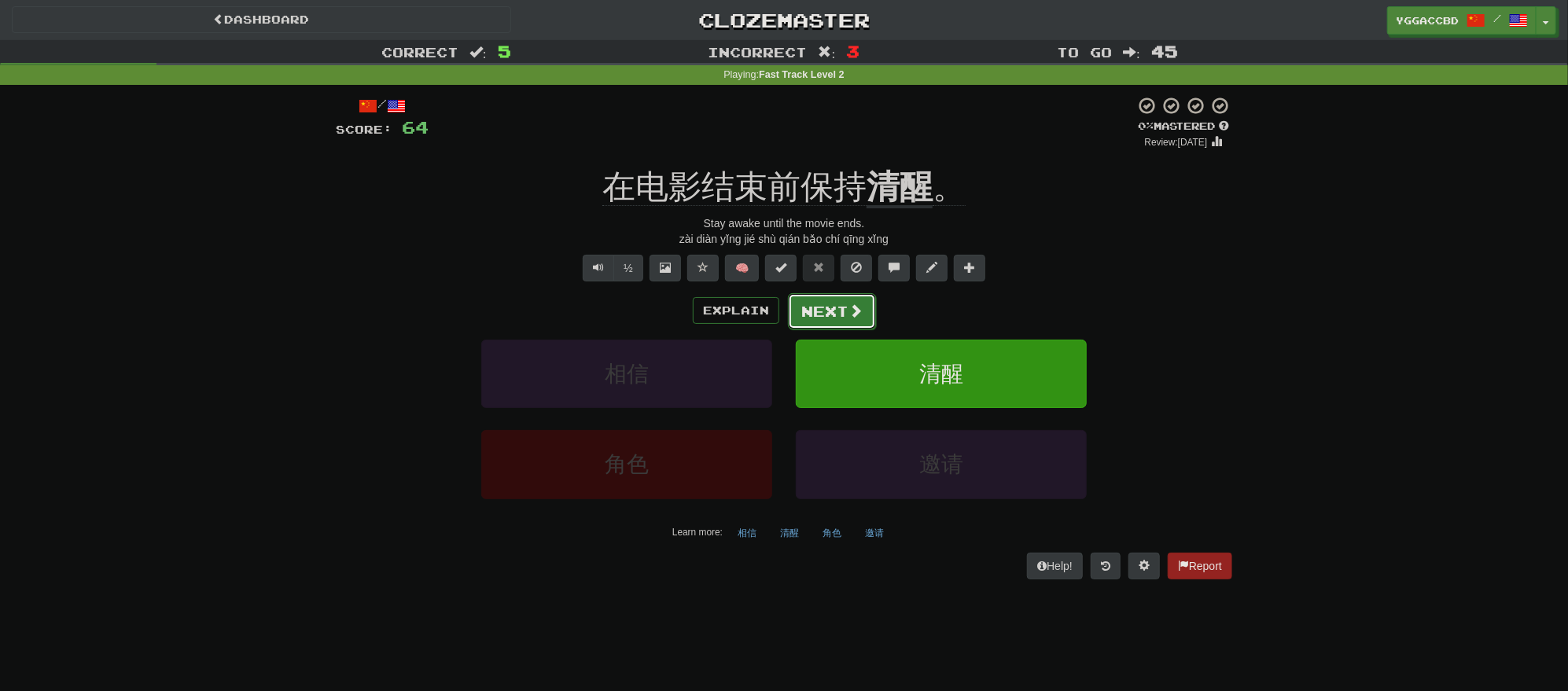
click at [831, 316] on button "Next" at bounding box center [832, 311] width 88 height 36
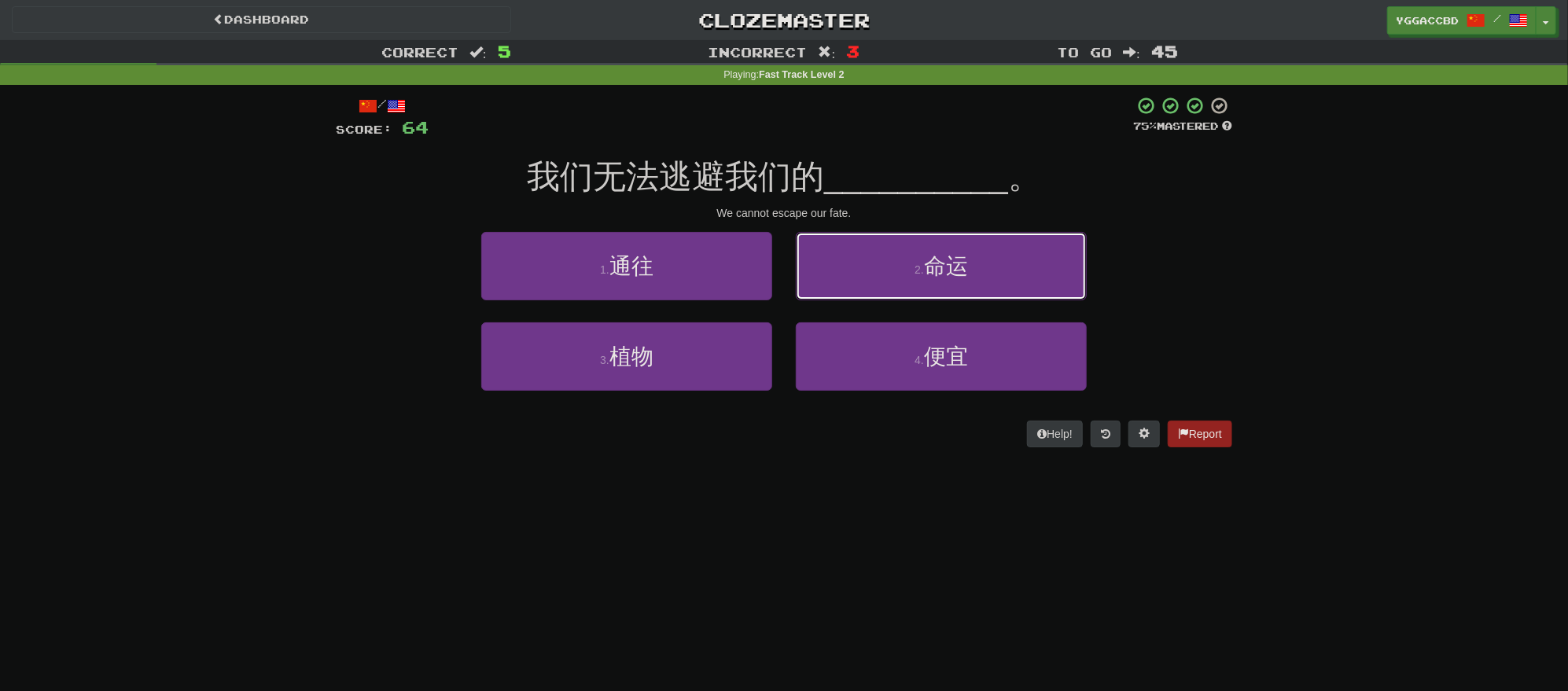
click at [1075, 287] on button "2 . 命运" at bounding box center [941, 266] width 291 height 69
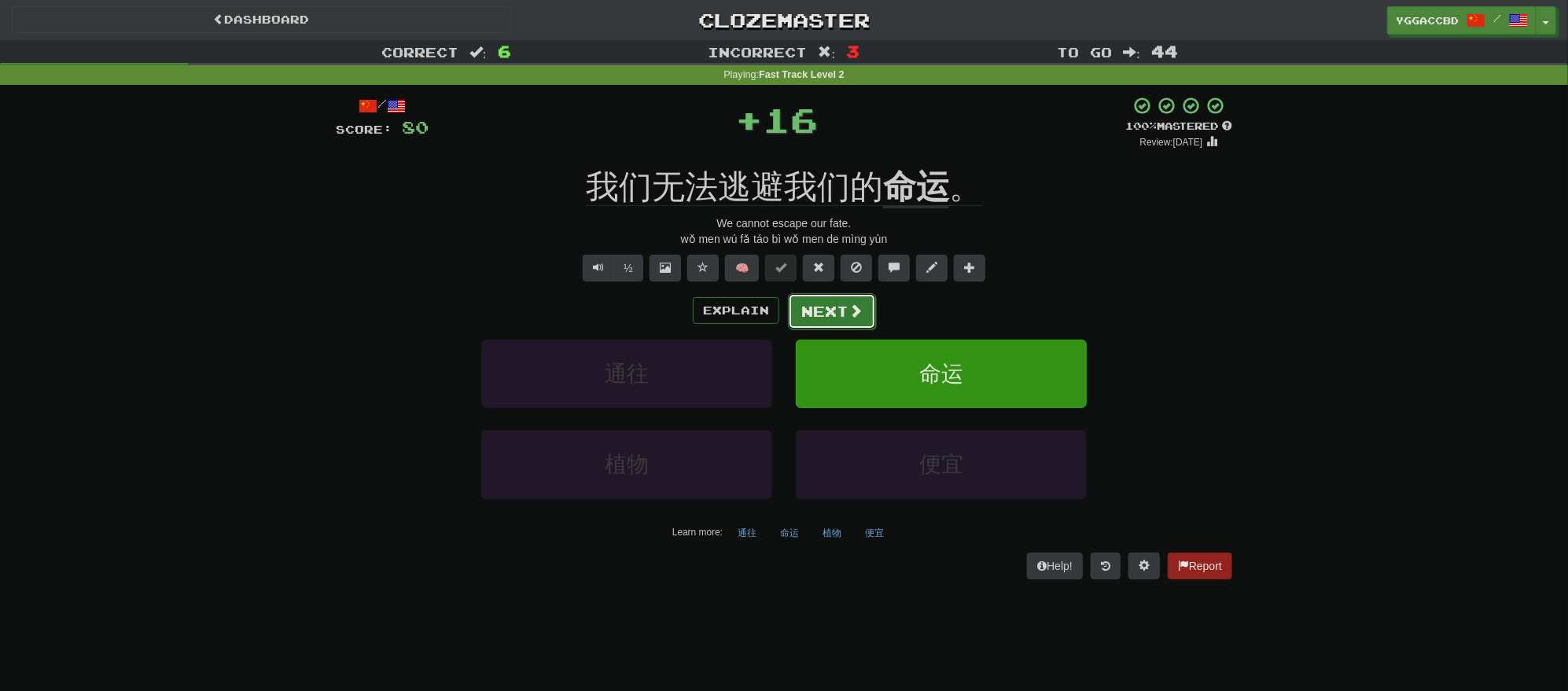
click at [841, 309] on button "Next" at bounding box center [832, 311] width 88 height 36
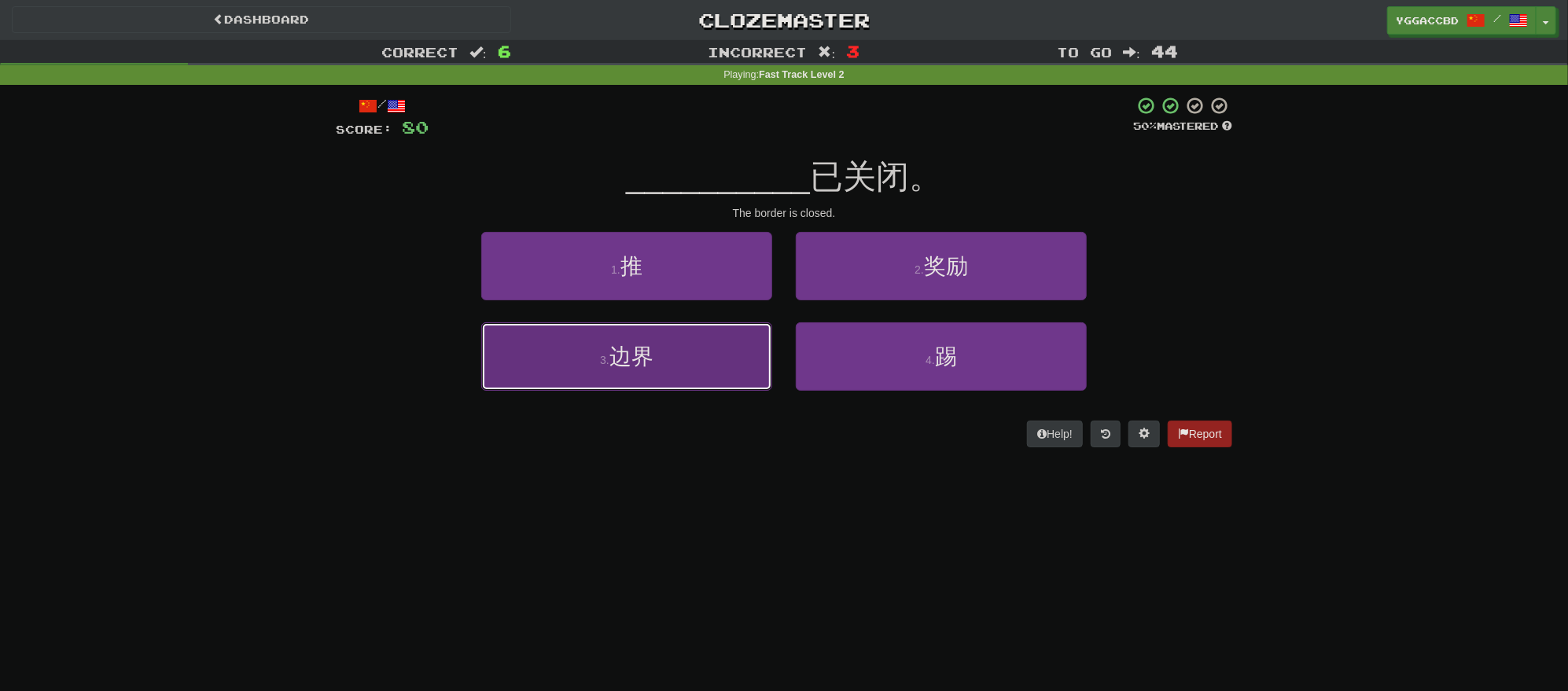
click at [733, 333] on button "3 . 边界" at bounding box center [626, 357] width 291 height 69
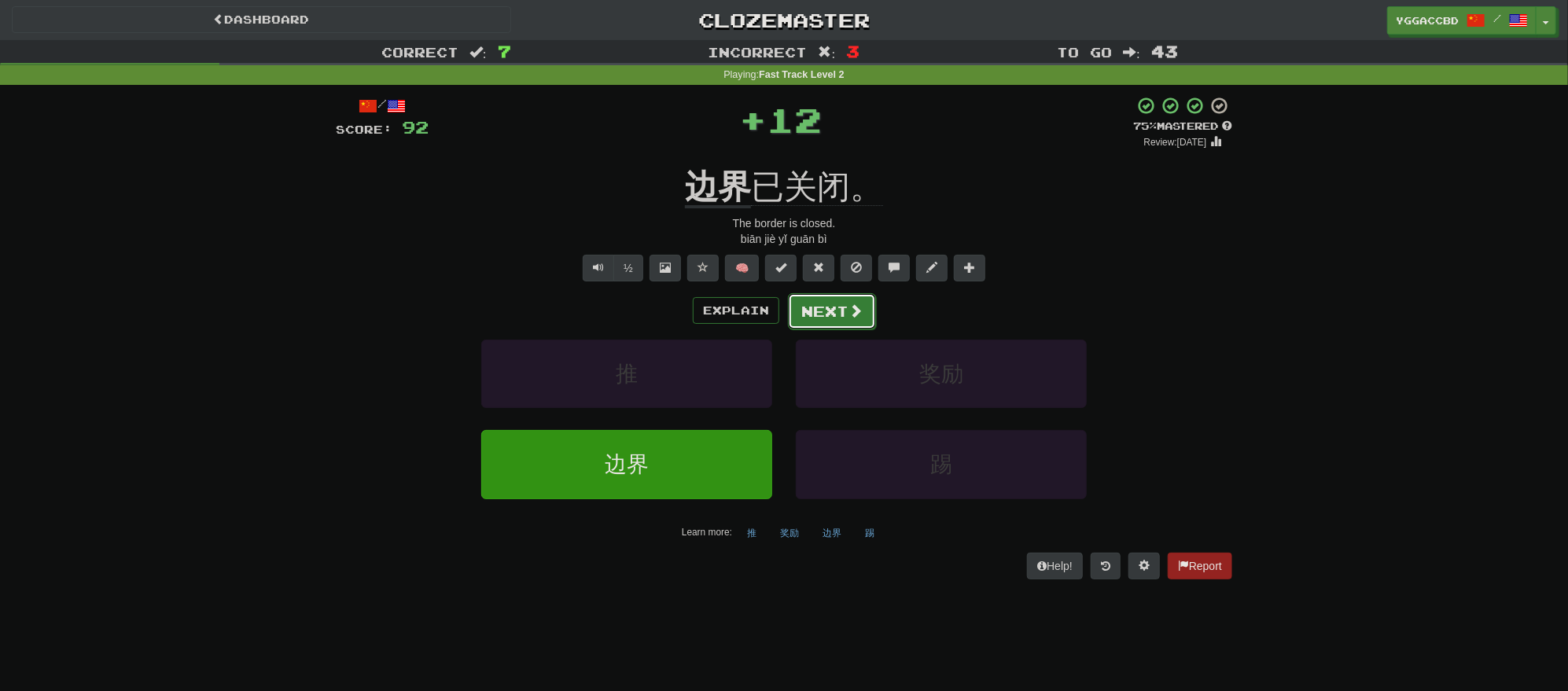
click at [843, 302] on button "Next" at bounding box center [832, 311] width 88 height 36
